Goal: Find specific page/section: Find specific page/section

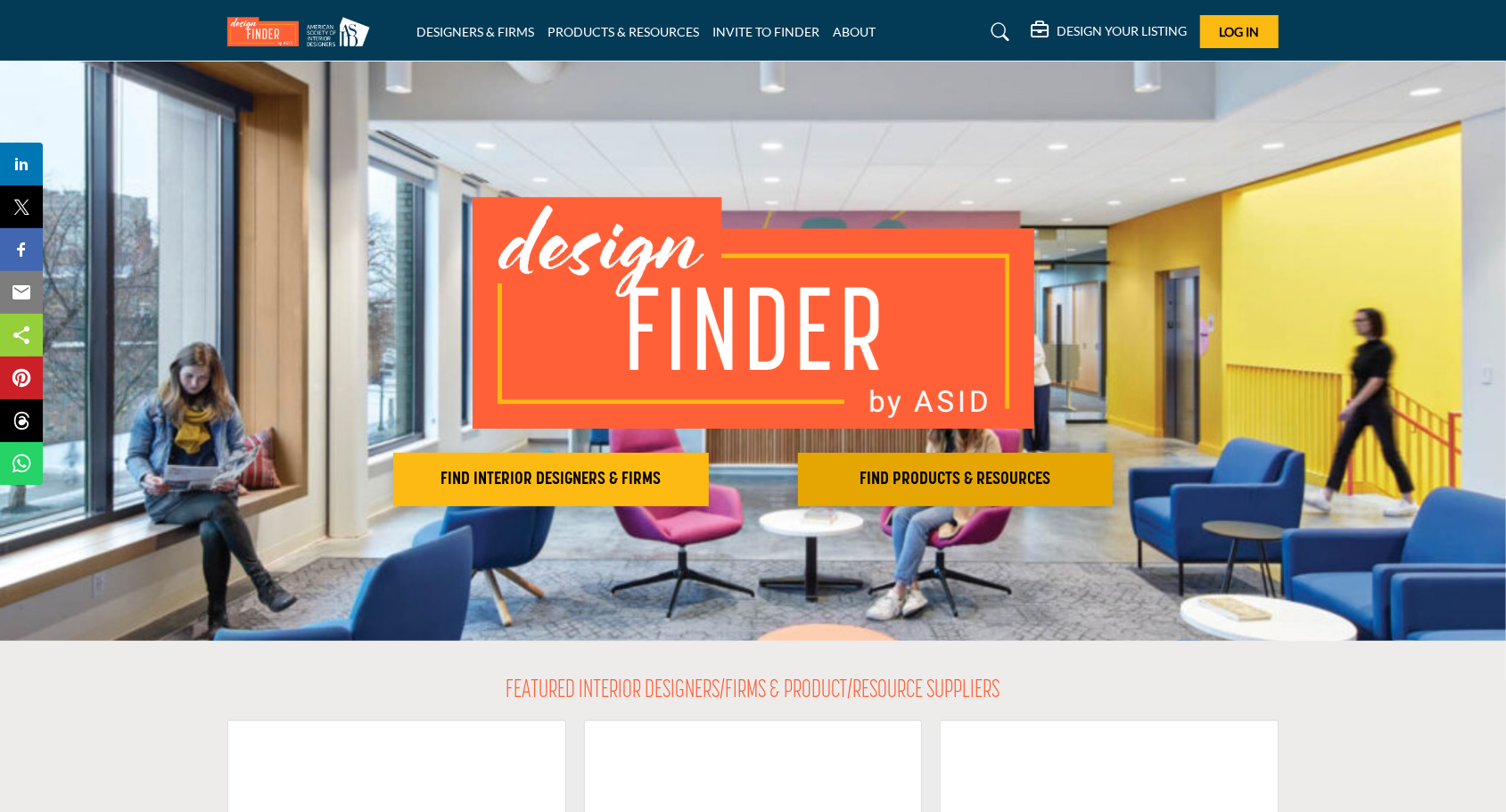
click at [704, 472] on h2 "FIND PRODUCTS & RESOURCES" at bounding box center [551, 479] width 305 height 21
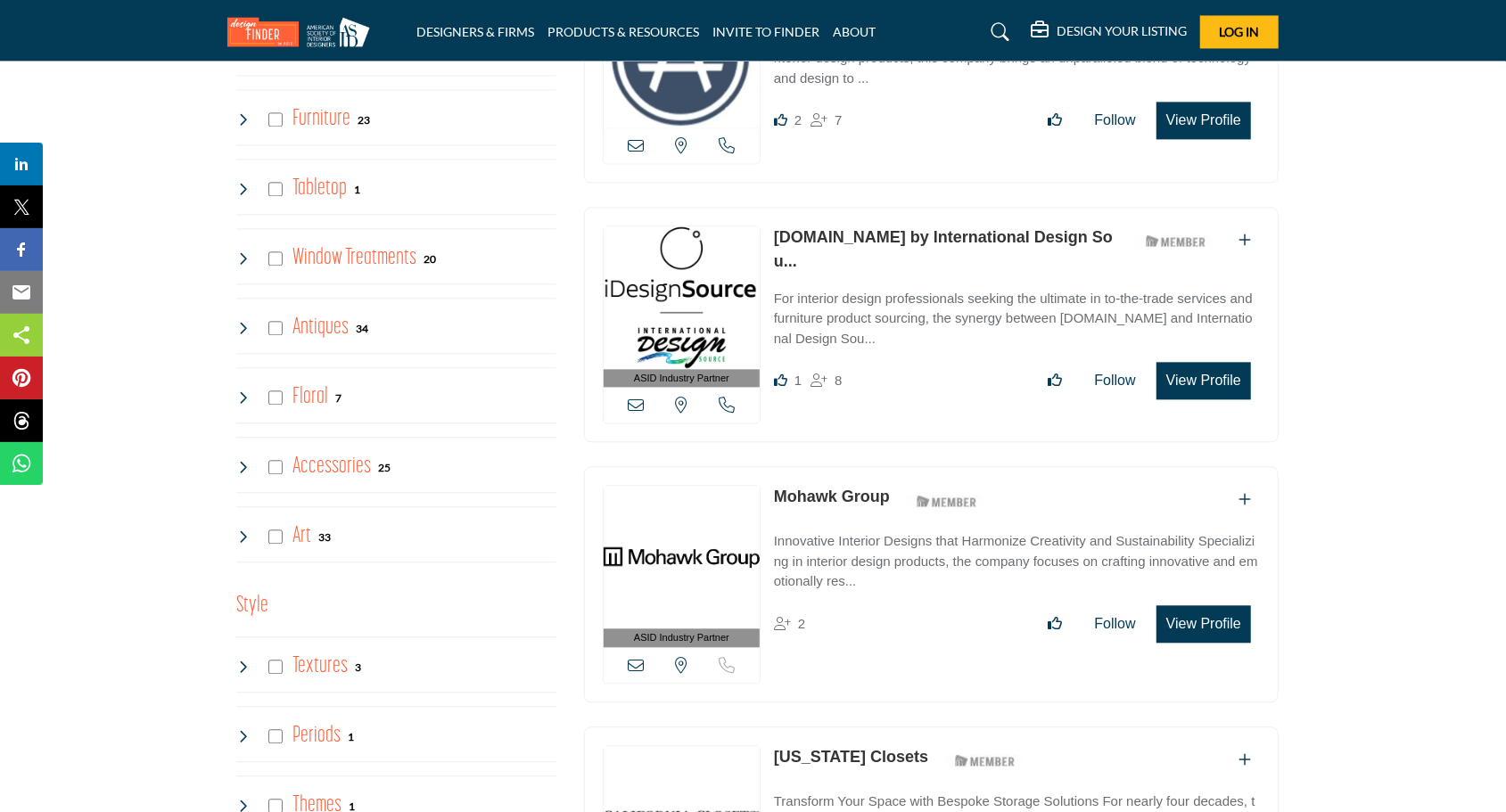
scroll to position [2854, 0]
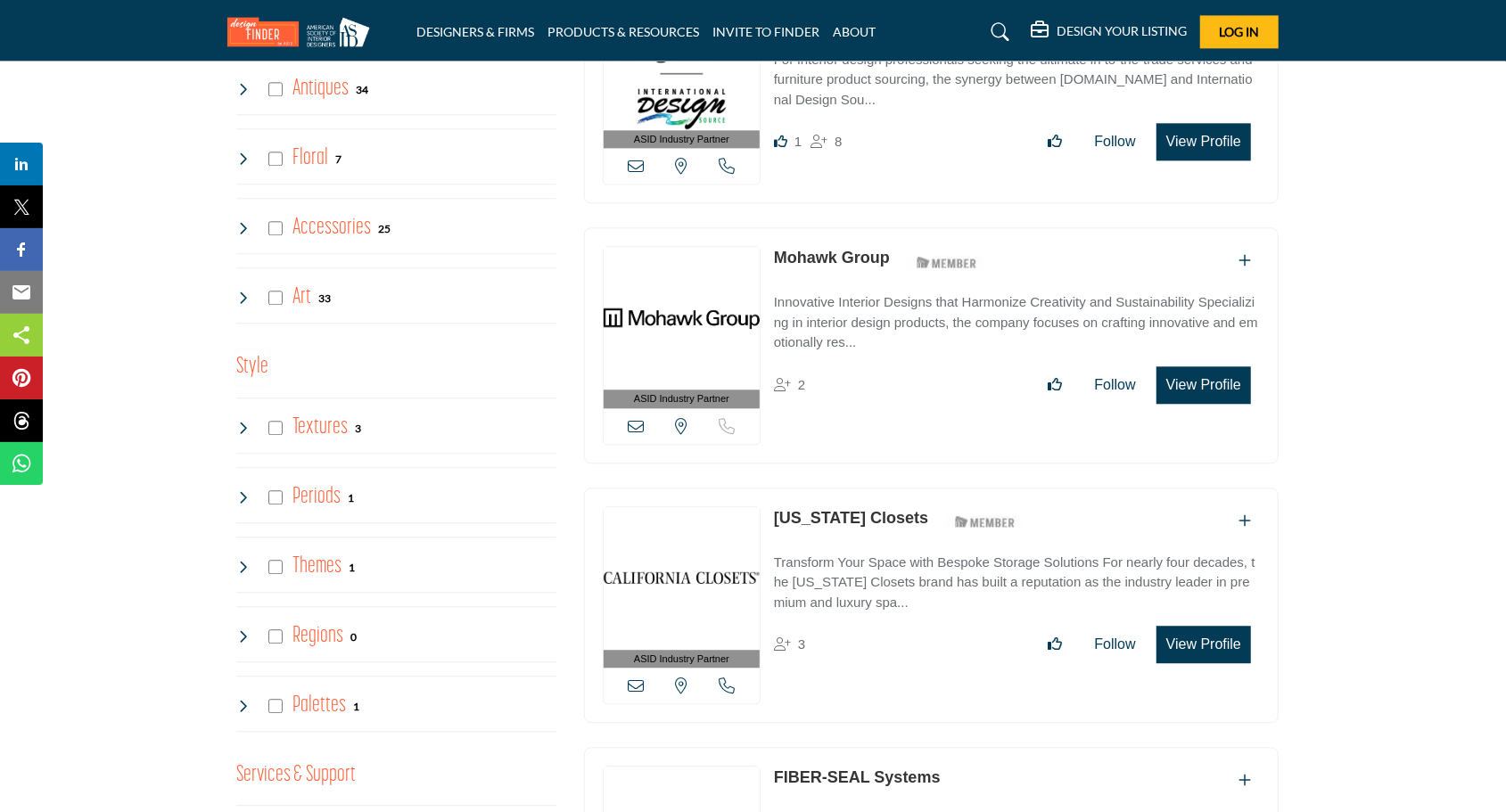
click at [256, 352] on h3 "Style" at bounding box center [252, 367] width 32 height 34
click at [258, 350] on h3 "Style" at bounding box center [252, 367] width 32 height 34
click at [332, 551] on h4 "Themes" at bounding box center [317, 566] width 49 height 31
click at [296, 482] on h4 "Periods" at bounding box center [317, 497] width 48 height 31
click at [319, 412] on h4 "Textures" at bounding box center [320, 427] width 55 height 31
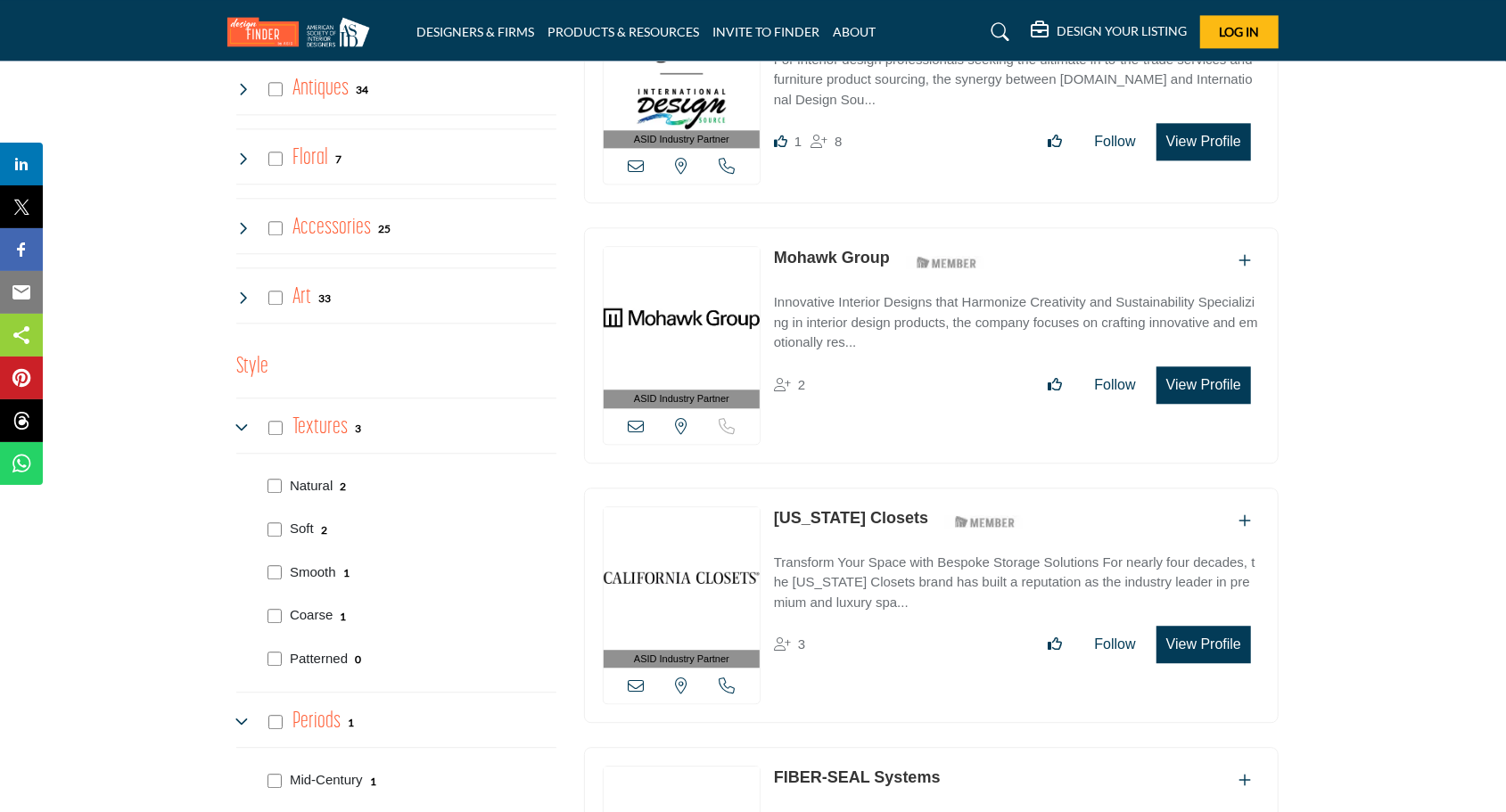
click at [319, 412] on h4 "Textures" at bounding box center [320, 427] width 55 height 31
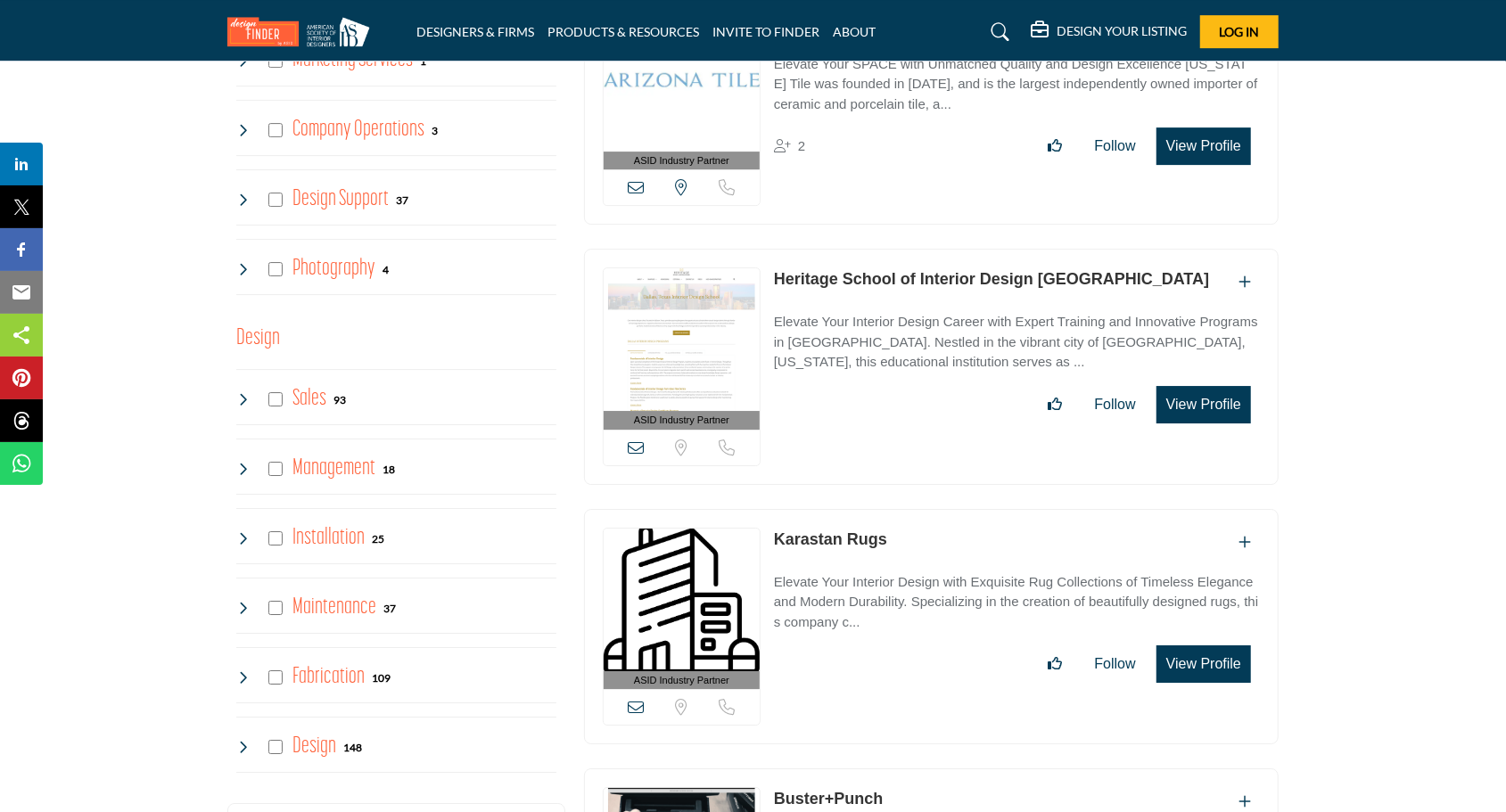
scroll to position [4013, 0]
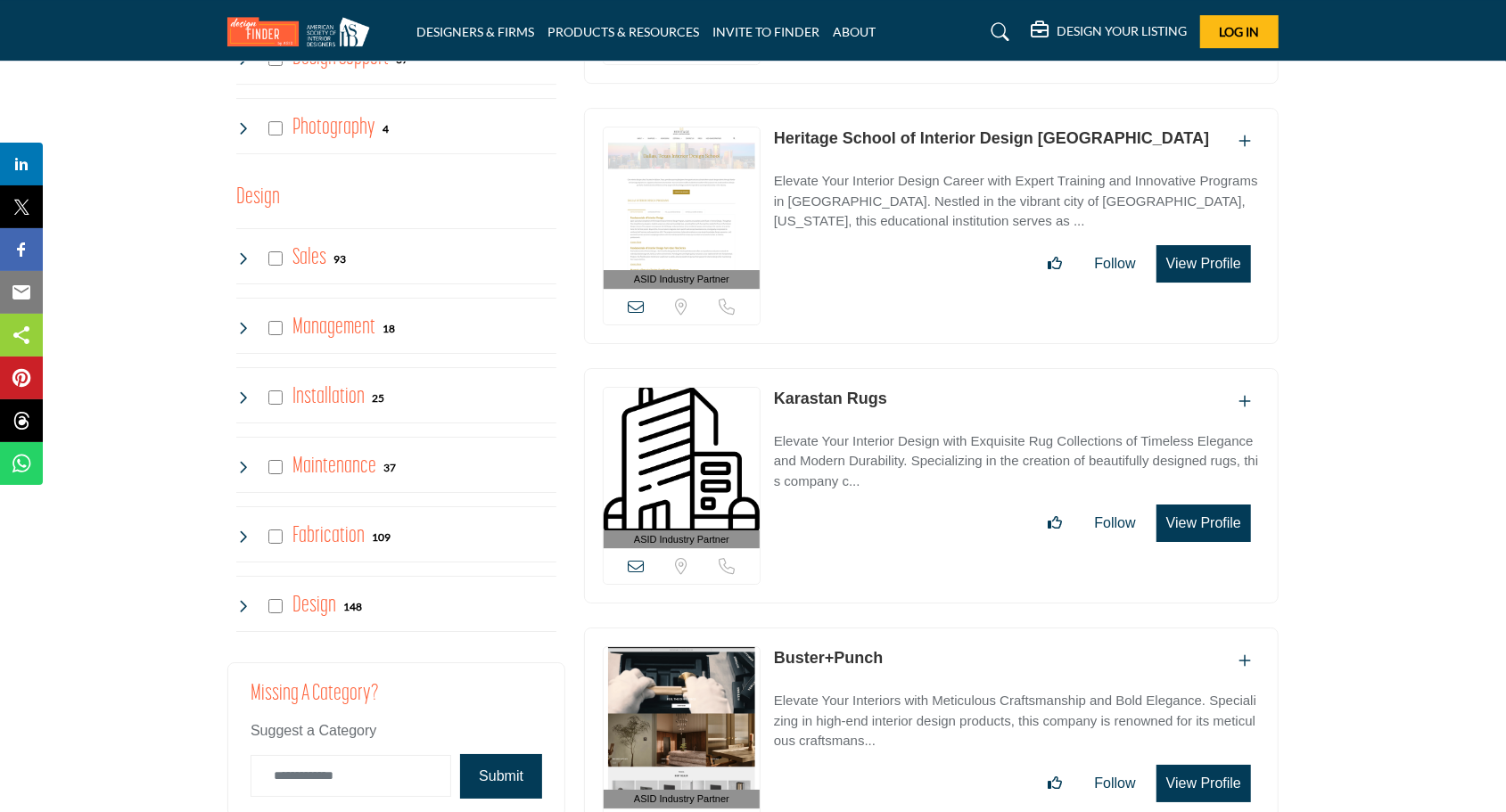
click at [321, 590] on h4 "Design" at bounding box center [315, 605] width 44 height 31
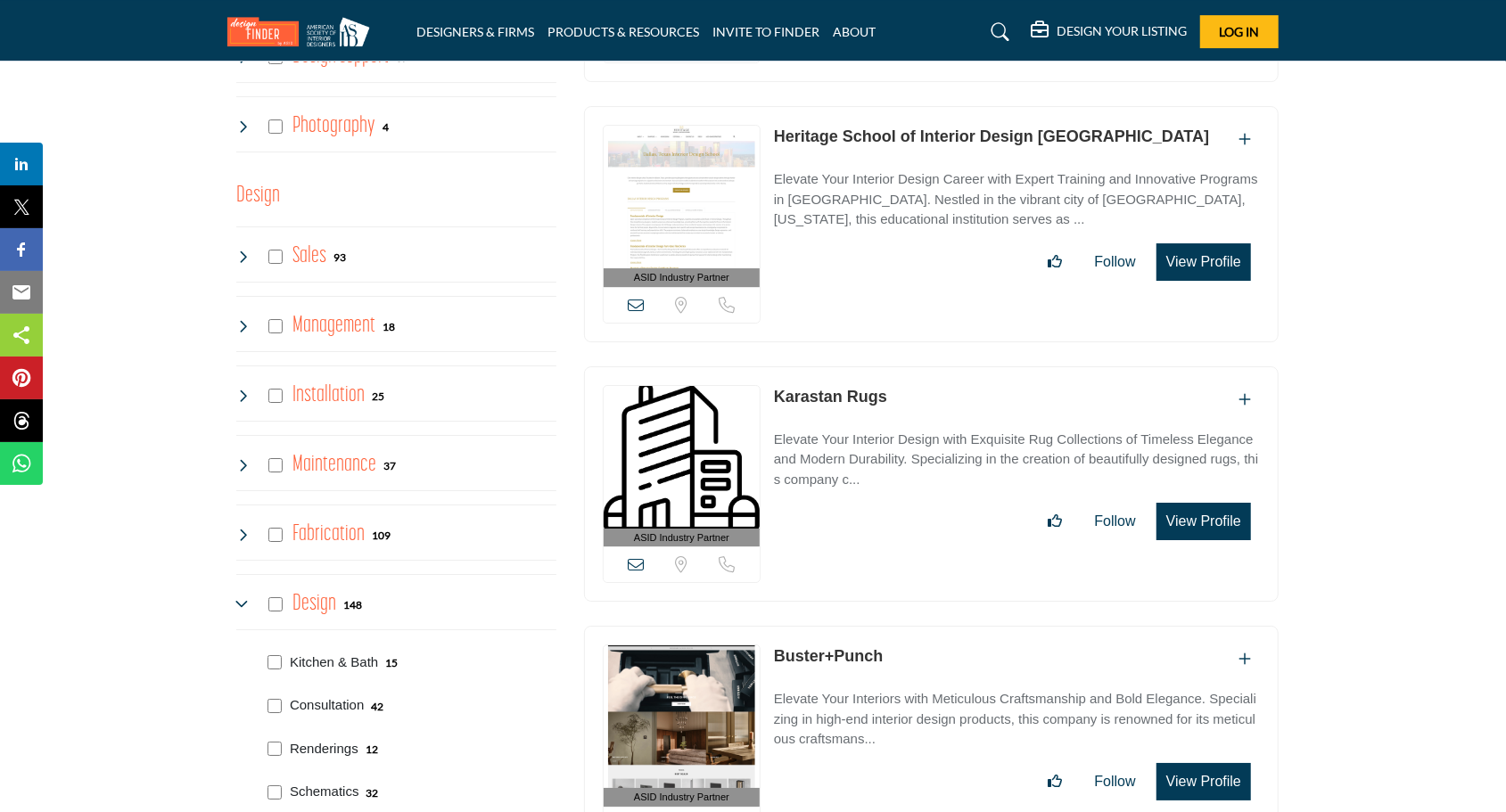
scroll to position [4192, 0]
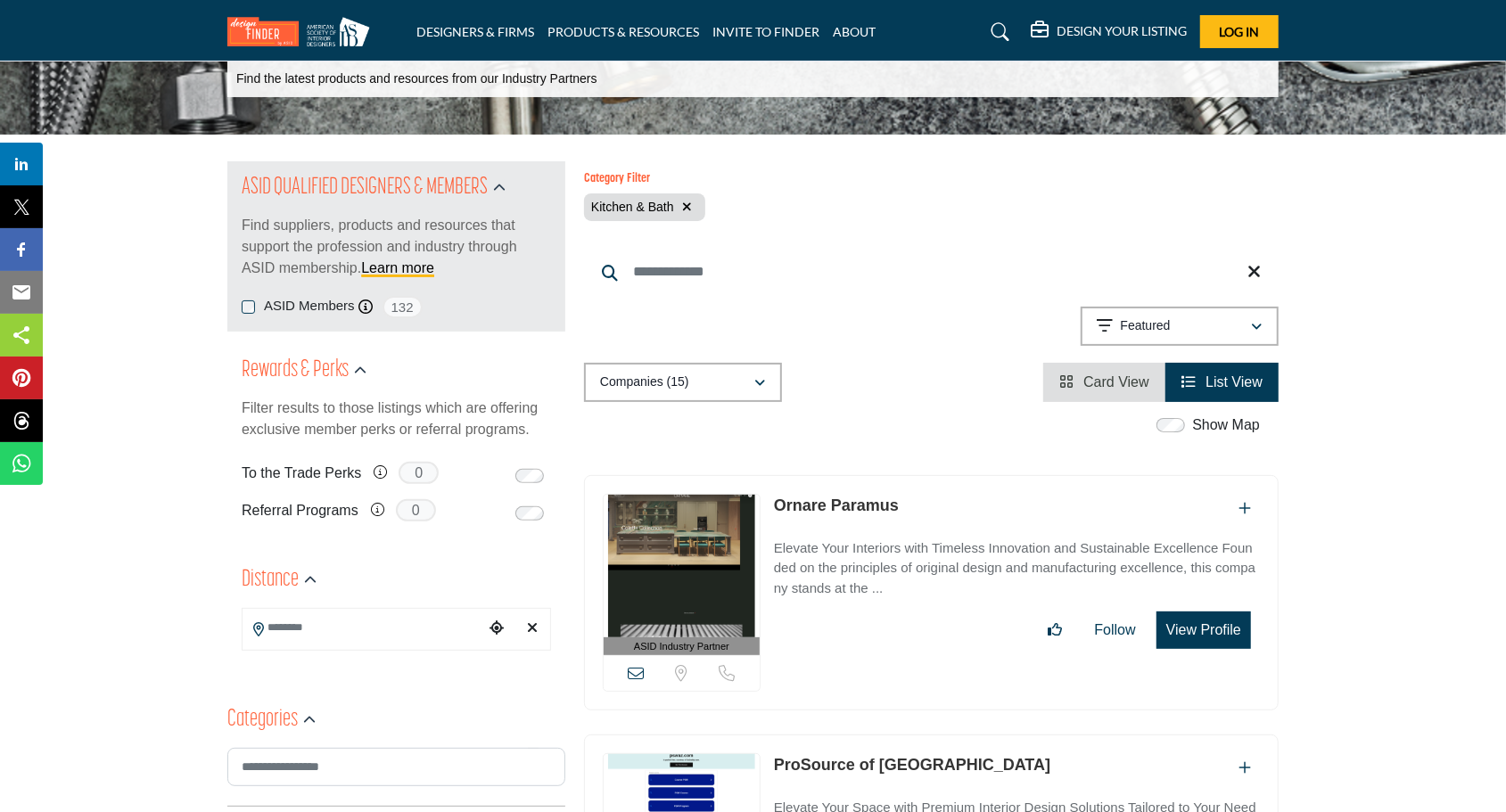
scroll to position [89, 0]
